Goal: Task Accomplishment & Management: Manage account settings

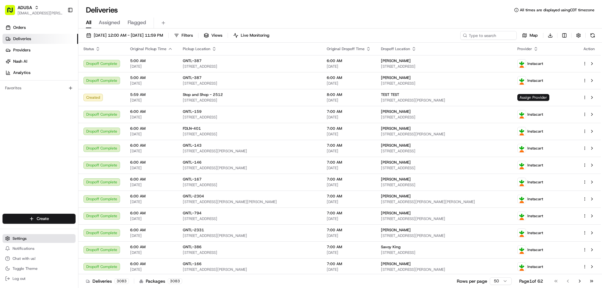
click at [14, 175] on span "Settings" at bounding box center [20, 238] width 14 height 5
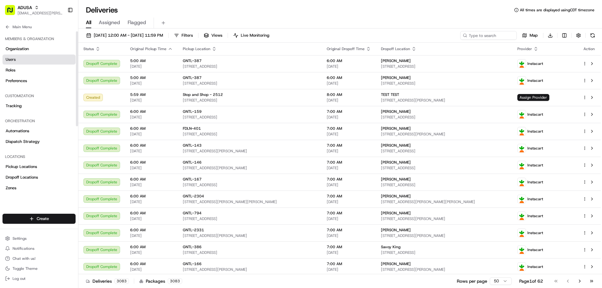
click at [16, 57] on span "Users" at bounding box center [11, 60] width 10 height 6
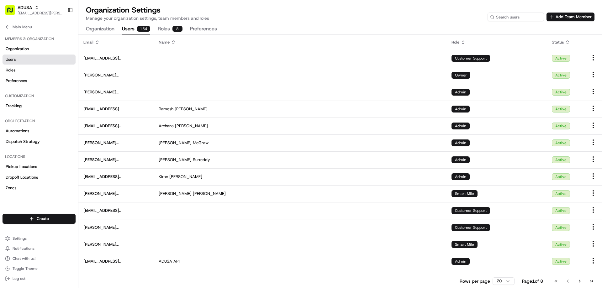
click at [164, 30] on button "Roles 8" at bounding box center [170, 29] width 25 height 11
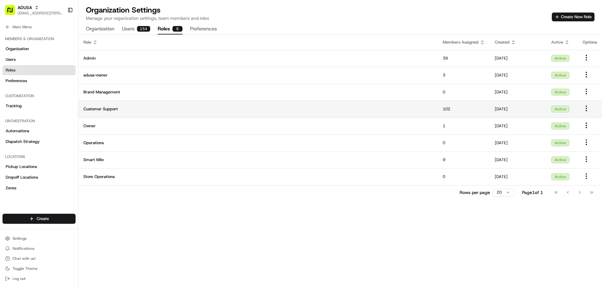
click at [360, 110] on span "Customer Support" at bounding box center [257, 109] width 349 height 6
click at [401, 107] on span "102" at bounding box center [446, 108] width 8 height 5
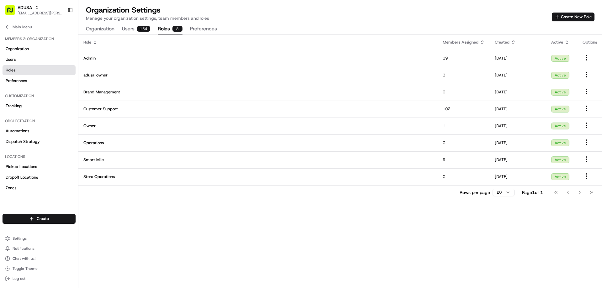
click at [129, 28] on button "Users 154" at bounding box center [136, 29] width 28 height 11
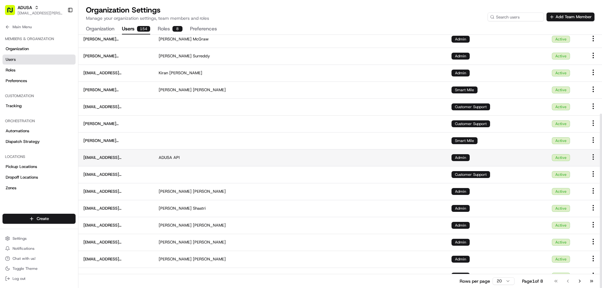
scroll to position [114, 0]
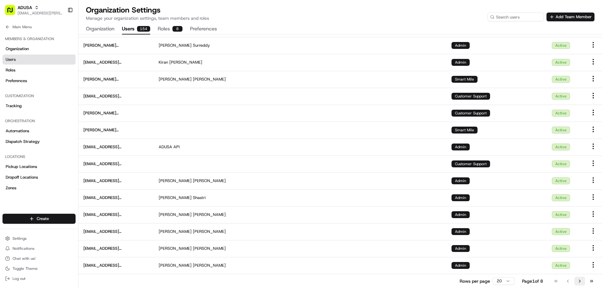
click at [401, 175] on button "Go to next page" at bounding box center [579, 281] width 11 height 9
